Goal: Information Seeking & Learning: Learn about a topic

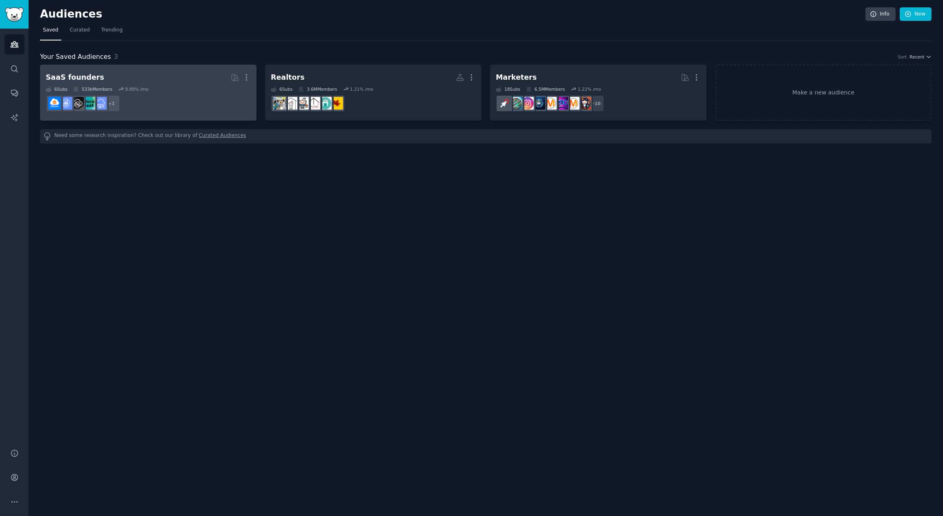
click at [186, 86] on div "6 Sub s 533k Members 9.89 % /mo" at bounding box center [148, 89] width 205 height 6
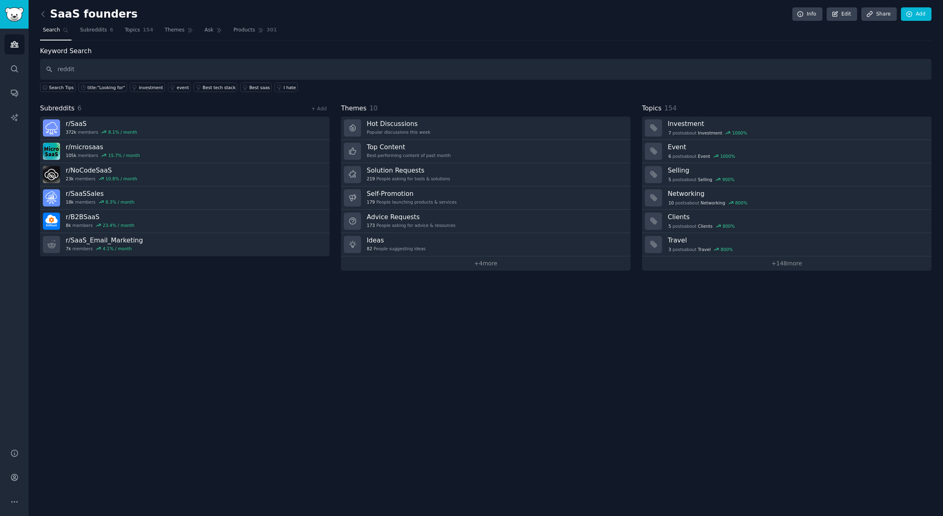
type input "reddit"
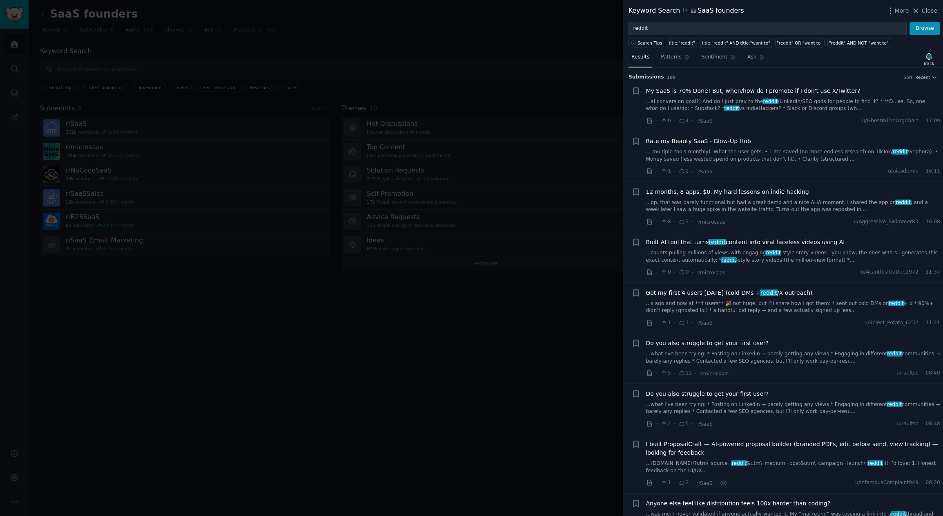
click at [756, 302] on link "...s ago and now at **4 users** 🎉 not huge, but i’ll share how i got them: * se…" at bounding box center [793, 307] width 295 height 14
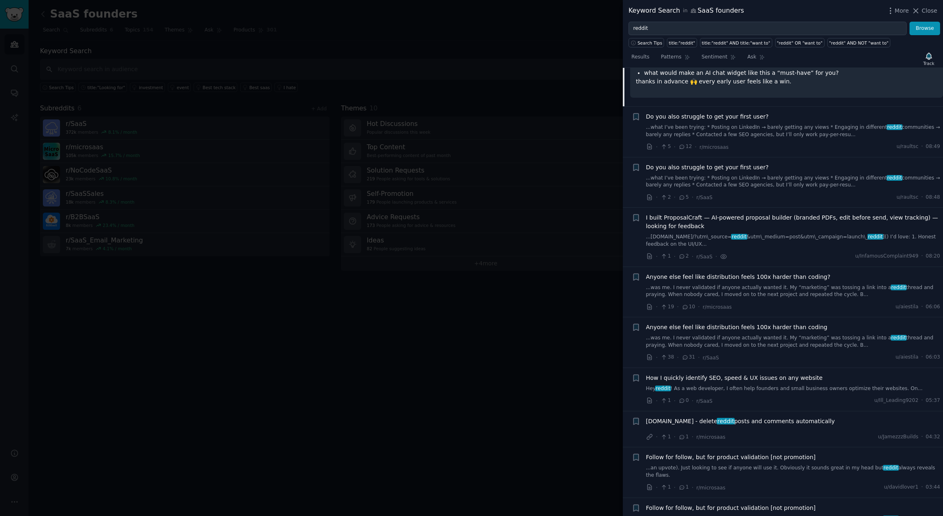
scroll to position [494, 0]
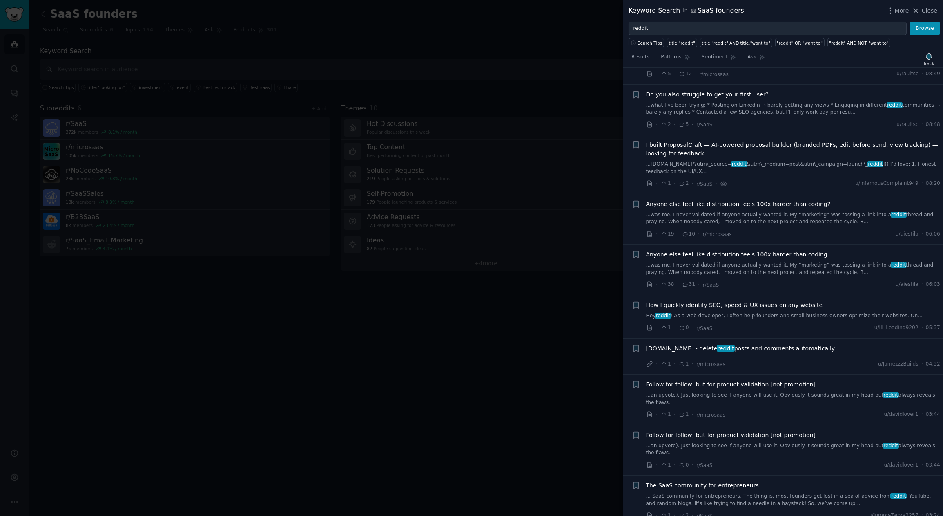
click at [448, 346] on div at bounding box center [471, 258] width 943 height 516
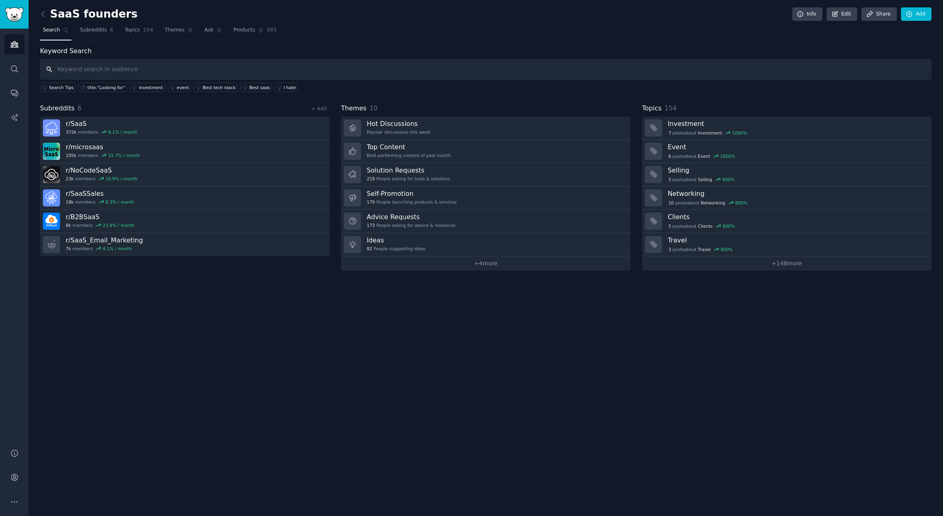
click at [83, 71] on input "text" at bounding box center [486, 69] width 892 height 21
type input "reddit api"
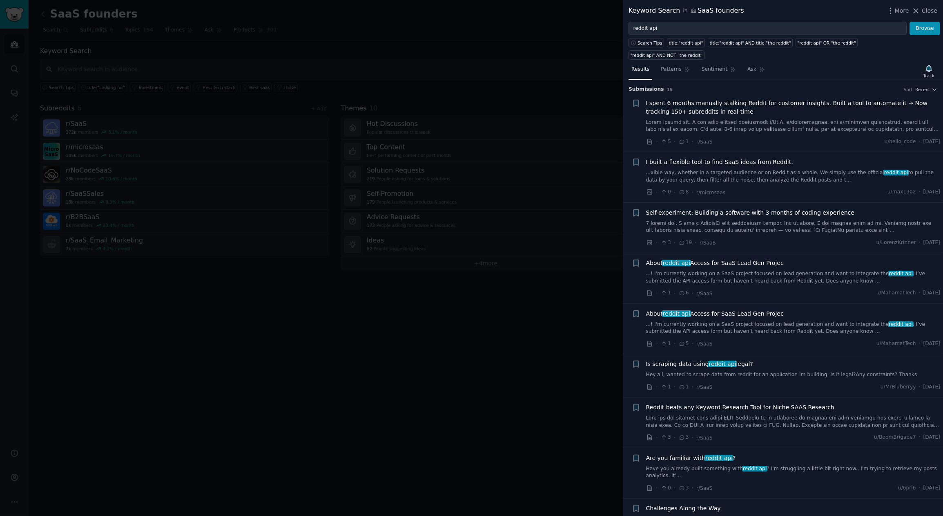
click at [817, 101] on span "I spent 6 months manually stalking Reddit for customer insights. Built a tool t…" at bounding box center [793, 107] width 295 height 17
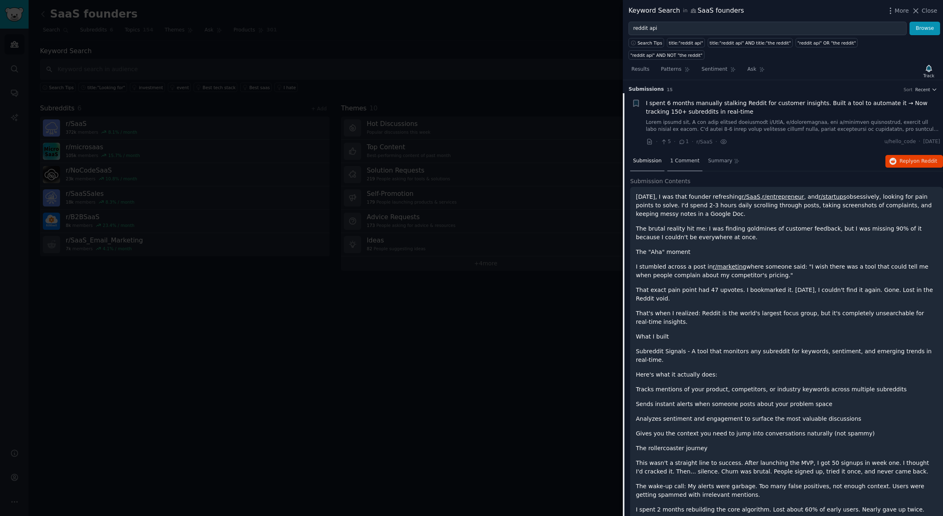
click at [690, 153] on div "1 Comment" at bounding box center [685, 162] width 35 height 20
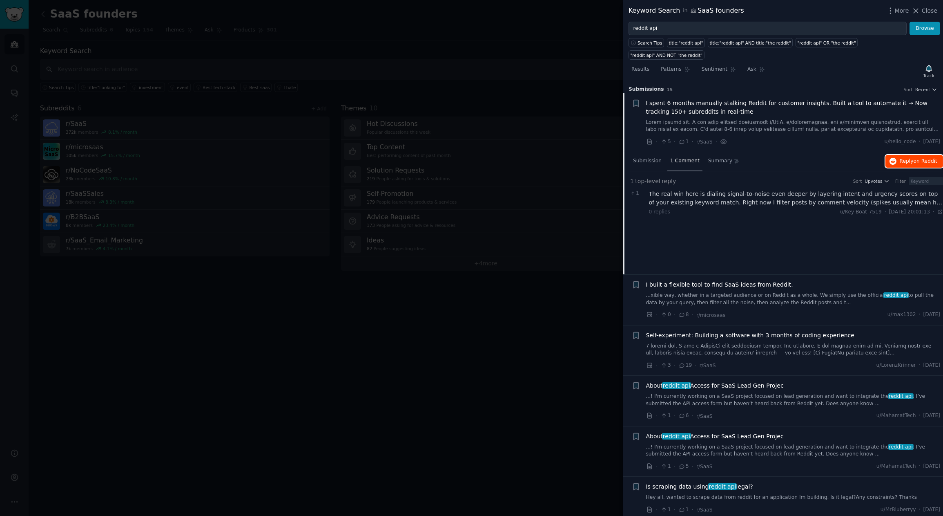
click at [925, 158] on span "on Reddit" at bounding box center [926, 161] width 24 height 6
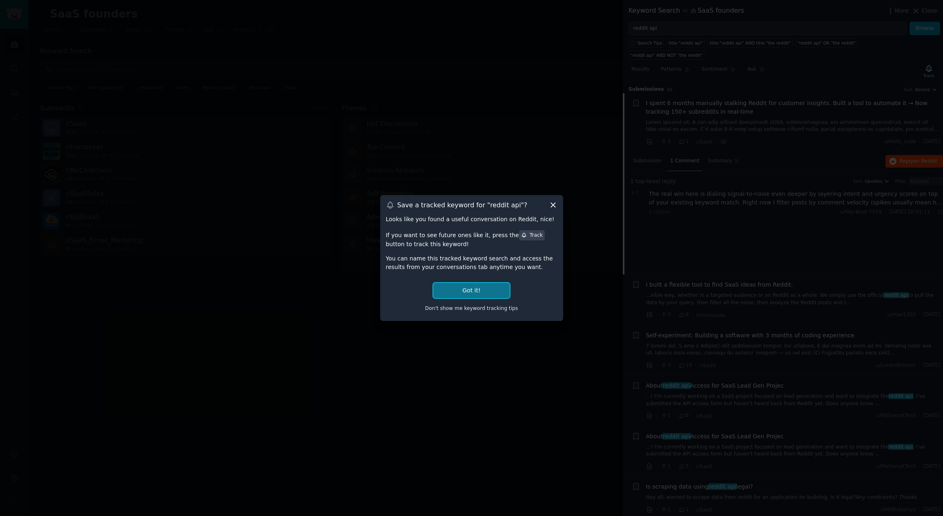
click at [474, 292] on button "Got it!" at bounding box center [471, 290] width 76 height 15
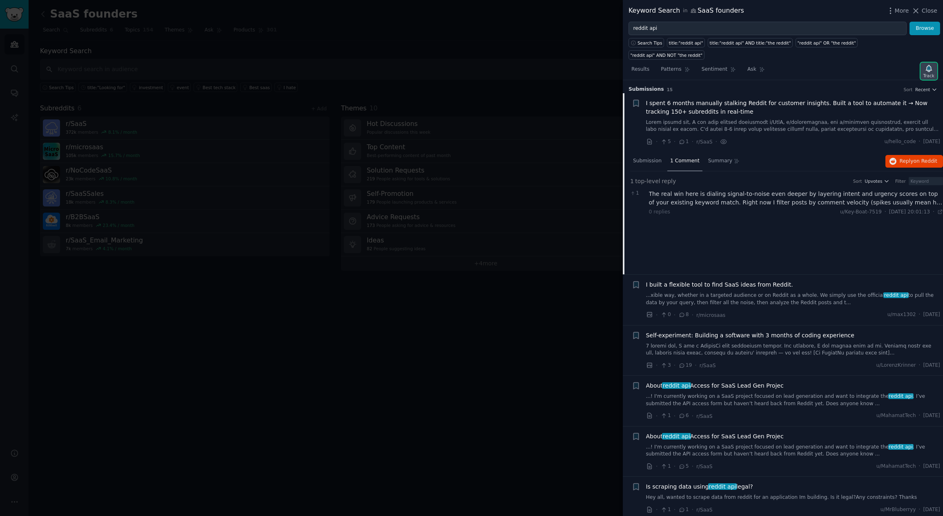
click at [928, 73] on div "Track" at bounding box center [929, 76] width 11 height 6
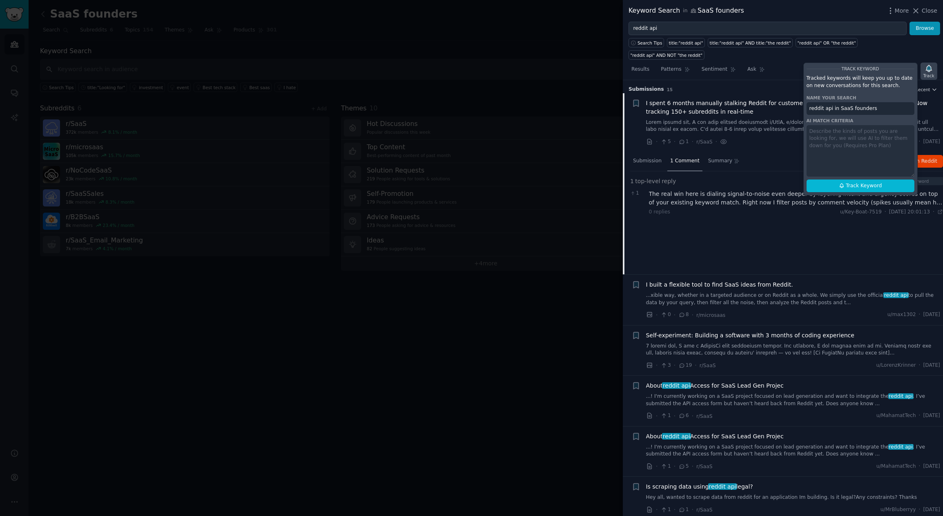
click at [934, 63] on div "Track" at bounding box center [929, 71] width 17 height 17
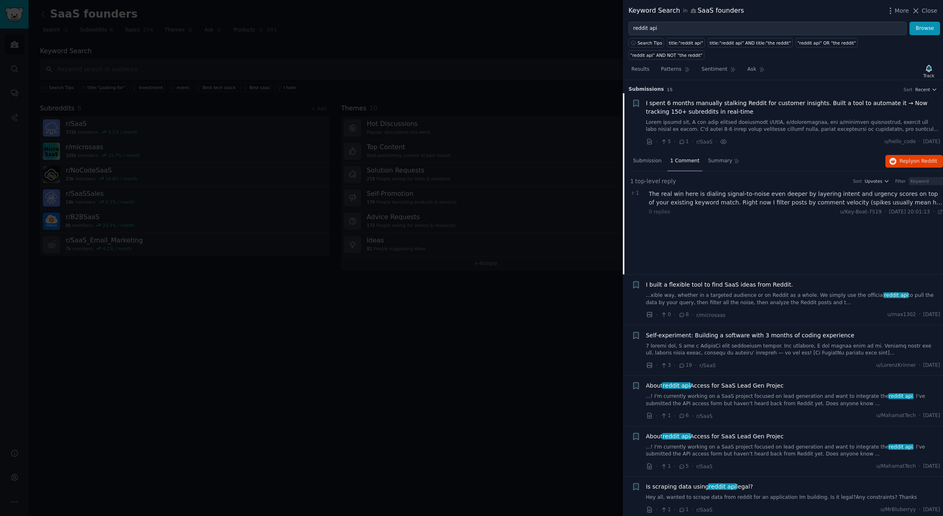
click at [784, 99] on span "I spent 6 months manually stalking Reddit for customer insights. Built a tool t…" at bounding box center [793, 107] width 295 height 17
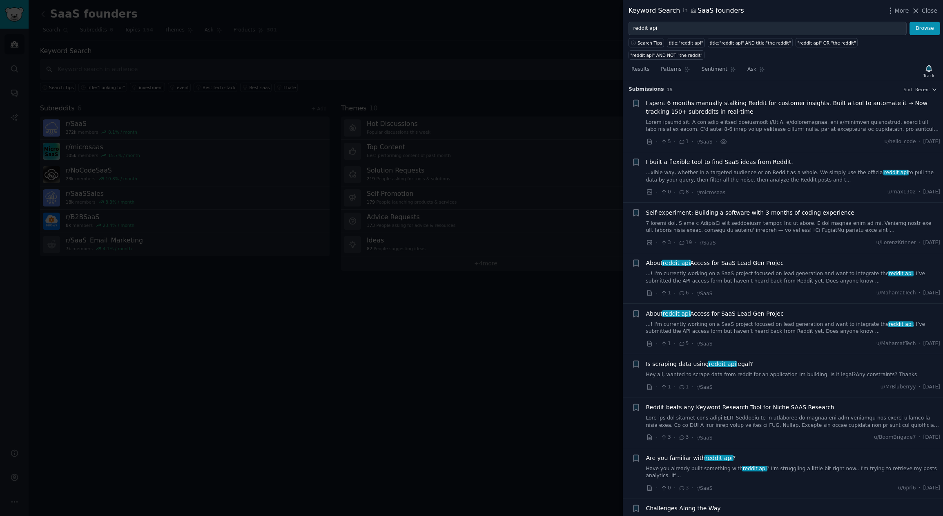
click at [773, 158] on span "I built a flexible tool to find SaaS ideas from Reddit." at bounding box center [719, 162] width 147 height 9
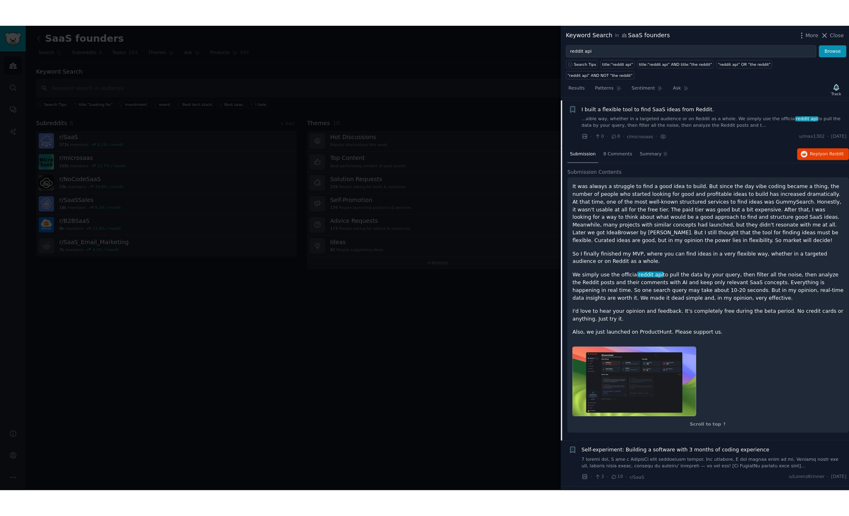
scroll to position [71, 0]
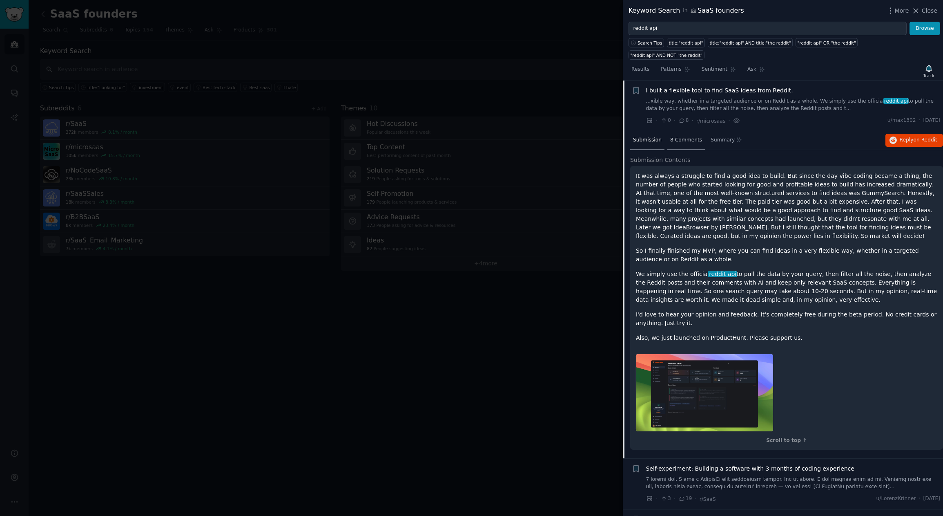
click at [688, 136] on span "8 Comments" at bounding box center [686, 139] width 32 height 7
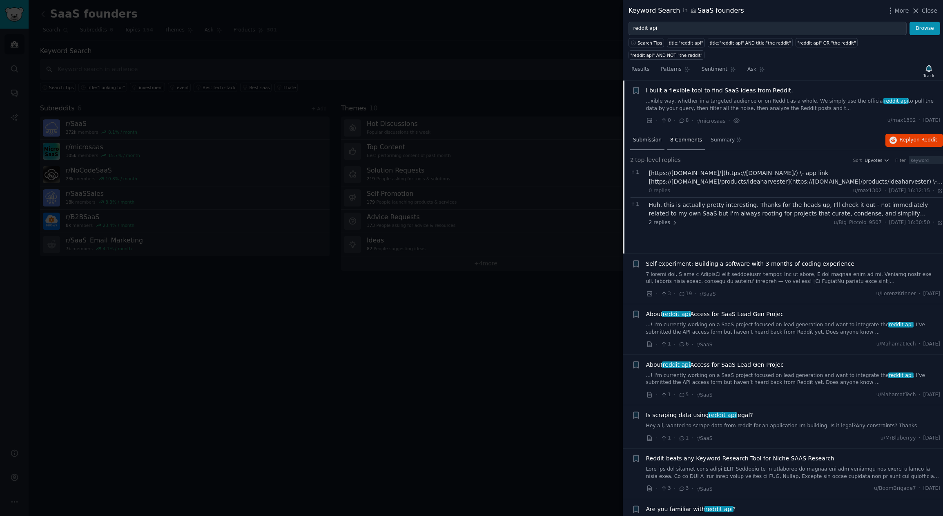
click at [650, 136] on span "Submission" at bounding box center [647, 139] width 29 height 7
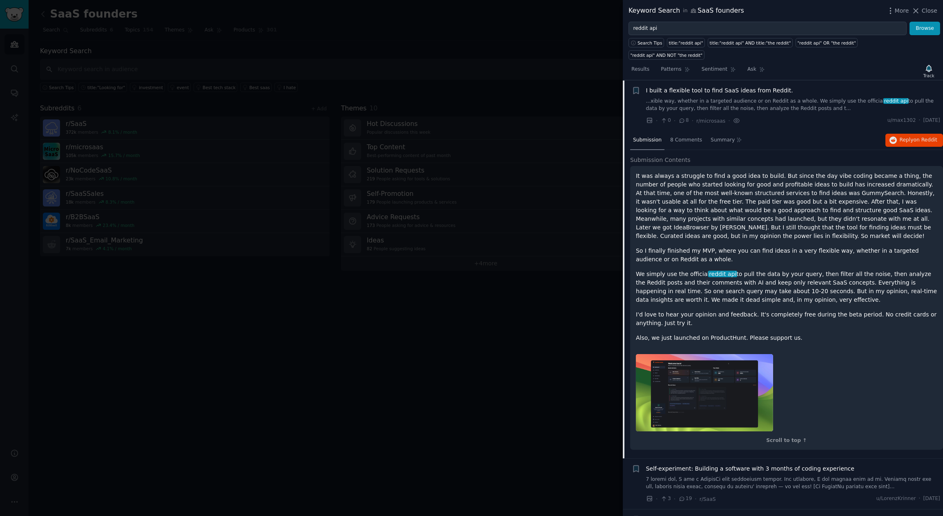
click at [682, 184] on p "It was always a struggle to find a good idea to build. But since the day vibe c…" at bounding box center [787, 206] width 302 height 69
click at [920, 137] on span "on Reddit" at bounding box center [926, 140] width 24 height 6
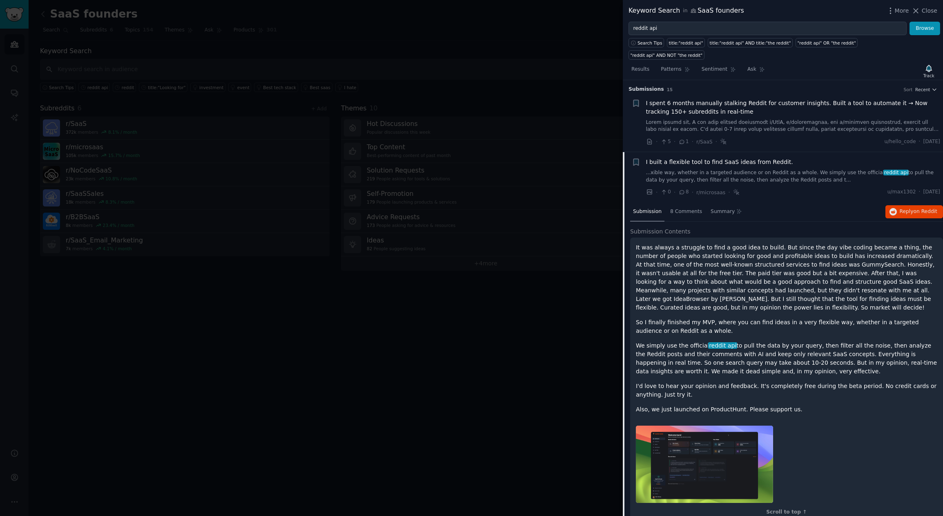
click at [723, 158] on div "I built a flexible tool to find SaaS ideas from Reddit. ...xible way, whether i…" at bounding box center [793, 171] width 295 height 26
click at [707, 169] on link "...xible way, whether in a targeted audience or on Reddit as a whole. We simply…" at bounding box center [793, 176] width 295 height 14
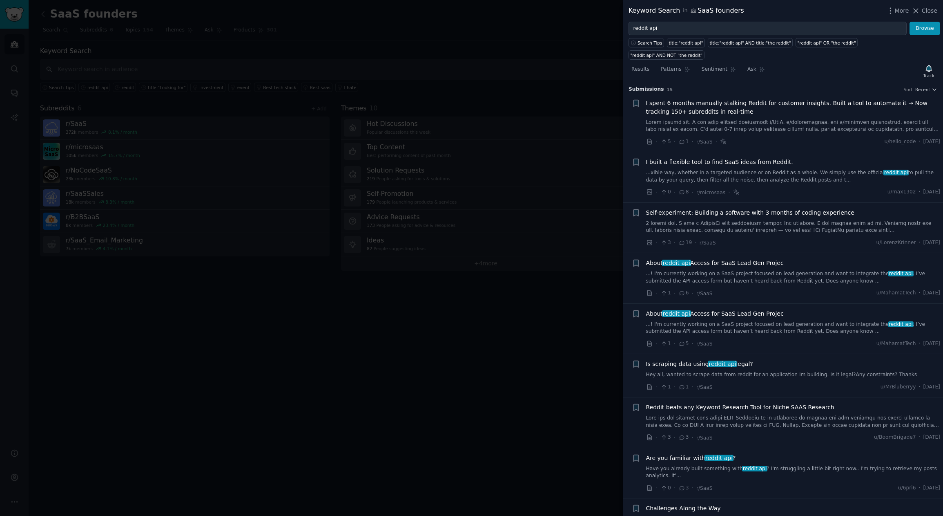
click at [771, 158] on span "I built a flexible tool to find SaaS ideas from Reddit." at bounding box center [719, 162] width 147 height 9
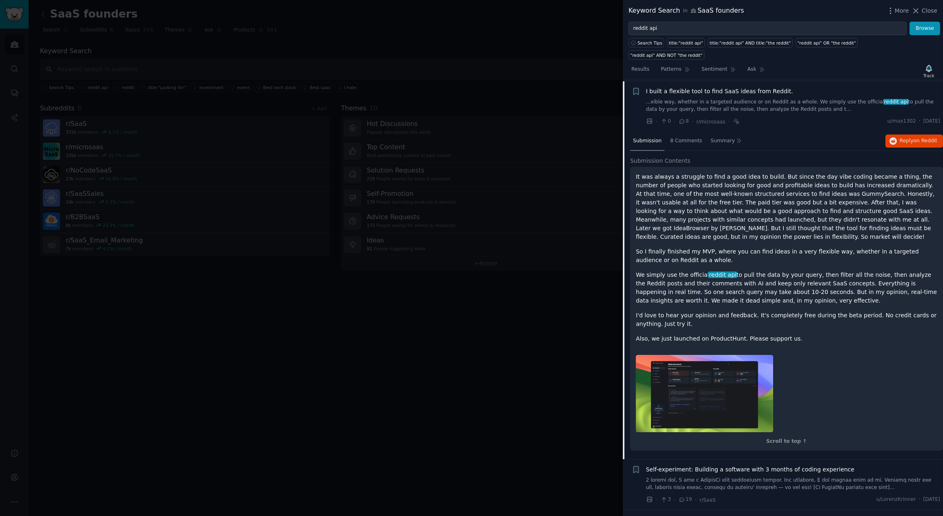
scroll to position [71, 0]
click at [746, 86] on span "I built a flexible tool to find SaaS ideas from Reddit." at bounding box center [719, 90] width 147 height 9
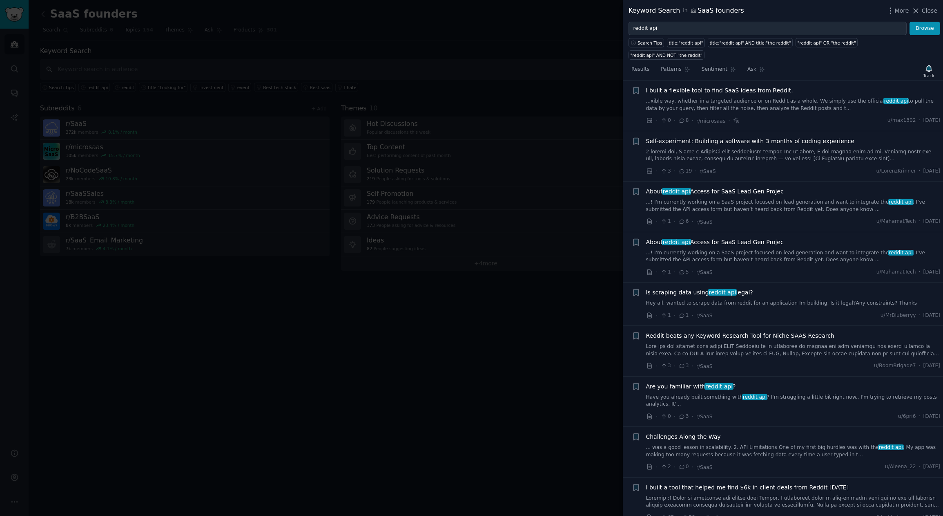
click at [759, 187] on span "About reddit api Access for SaaS Lead Gen Projec" at bounding box center [715, 191] width 138 height 9
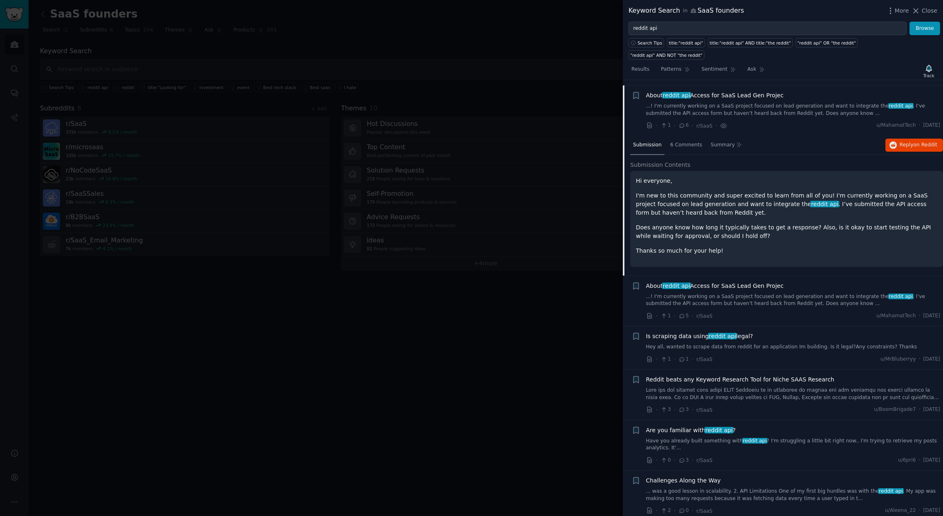
scroll to position [172, 0]
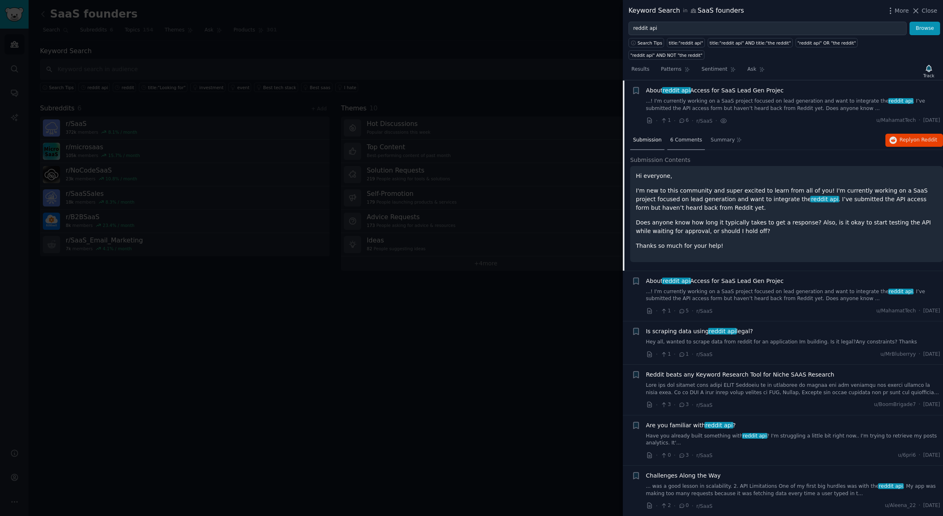
click at [689, 136] on span "6 Comments" at bounding box center [686, 139] width 32 height 7
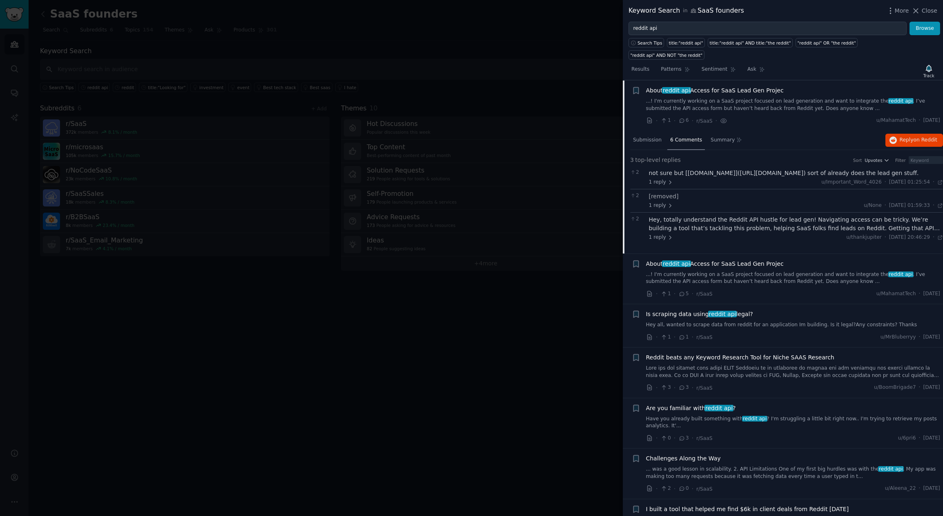
click at [740, 259] on span "About reddit api Access for SaaS Lead Gen Projec" at bounding box center [715, 263] width 138 height 9
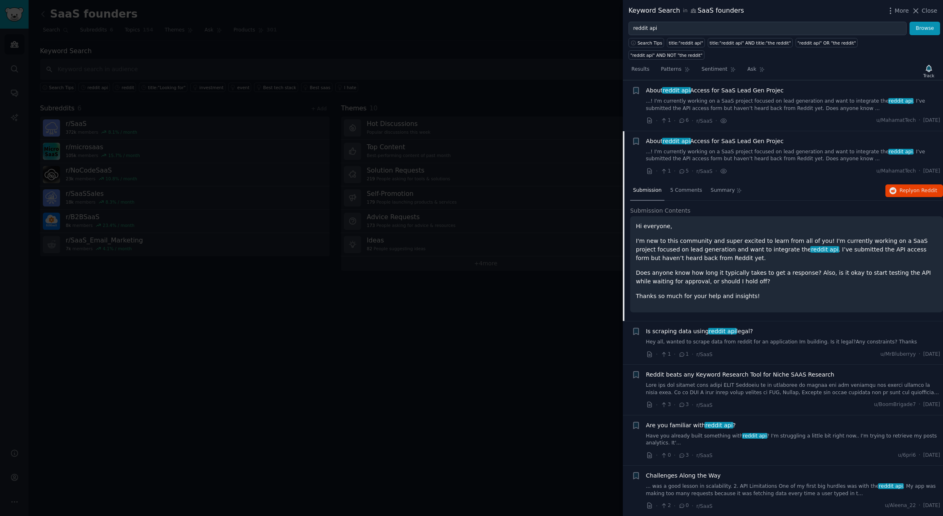
scroll to position [223, 0]
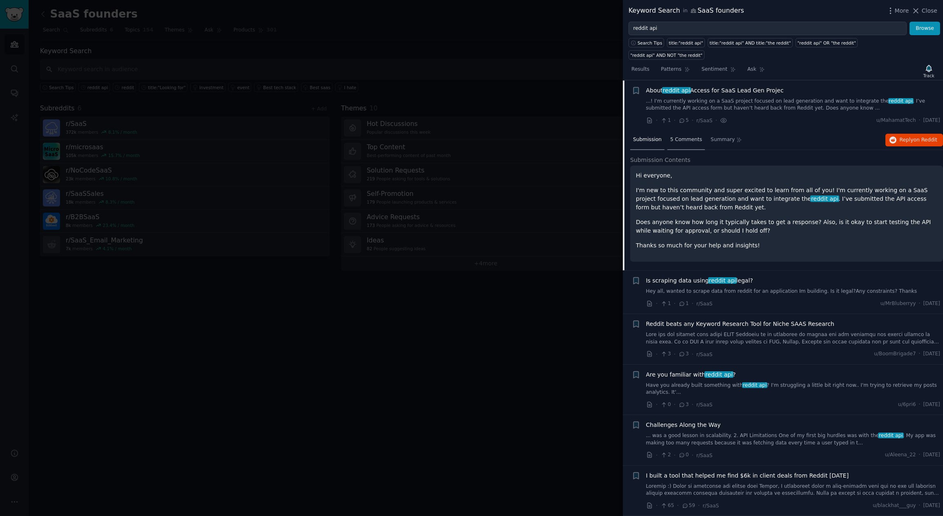
click at [689, 130] on div "5 Comments" at bounding box center [687, 140] width 38 height 20
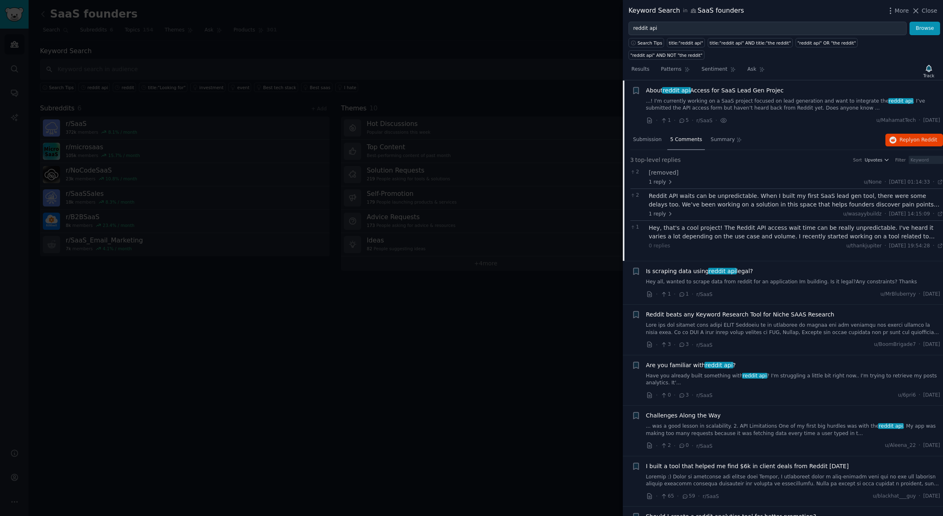
click at [684, 193] on div "Reddit API waits can be unpredictable. When I built my first SaaS lead gen tool…" at bounding box center [796, 200] width 295 height 17
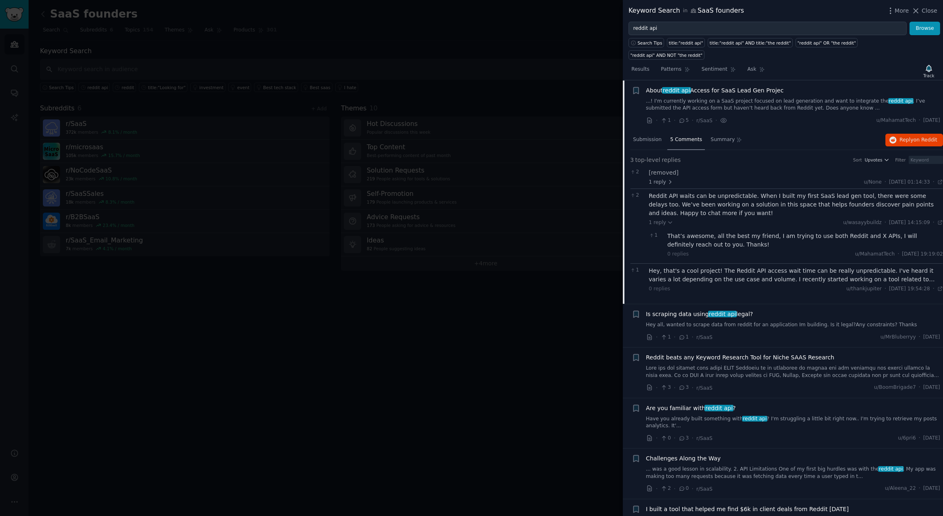
click at [703, 266] on div "Hey, that's a cool project! The Reddit API access wait time can be really unpre…" at bounding box center [796, 274] width 295 height 17
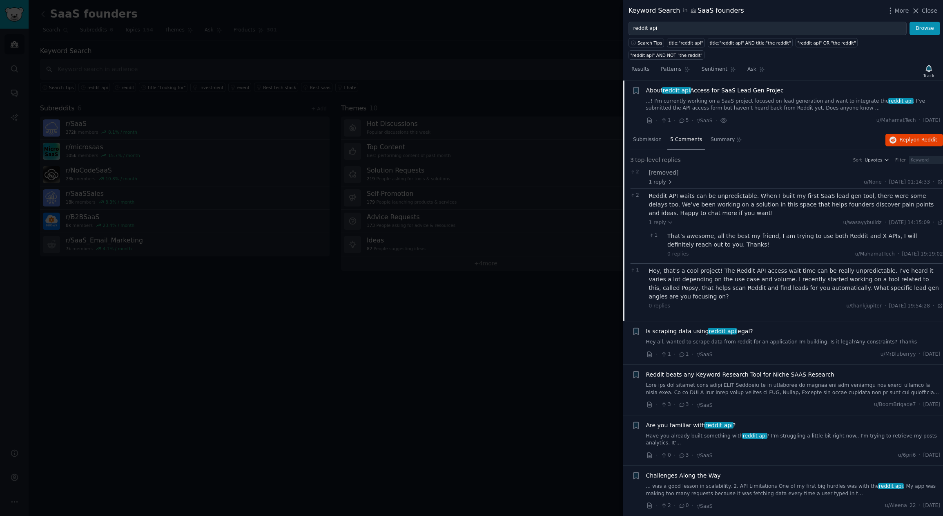
click at [910, 266] on div "Hey, that's a cool project! The Reddit API access wait time can be really unpre…" at bounding box center [796, 283] width 295 height 34
copy div "Popsy"
click at [369, 417] on div at bounding box center [471, 258] width 943 height 516
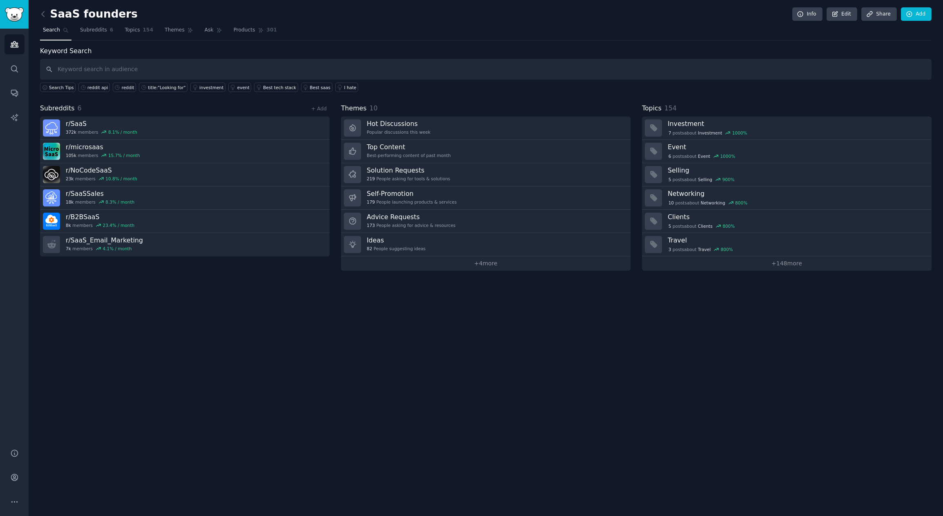
click at [335, 387] on div "SaaS founders Info Edit Share Add Search Subreddits 6 Topics 154 Themes Ask Pro…" at bounding box center [486, 258] width 915 height 516
